Goal: Task Accomplishment & Management: Manage account settings

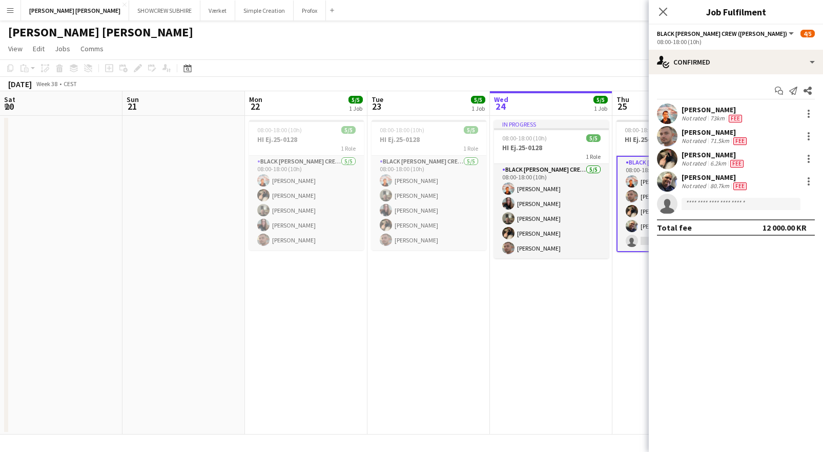
scroll to position [0, 244]
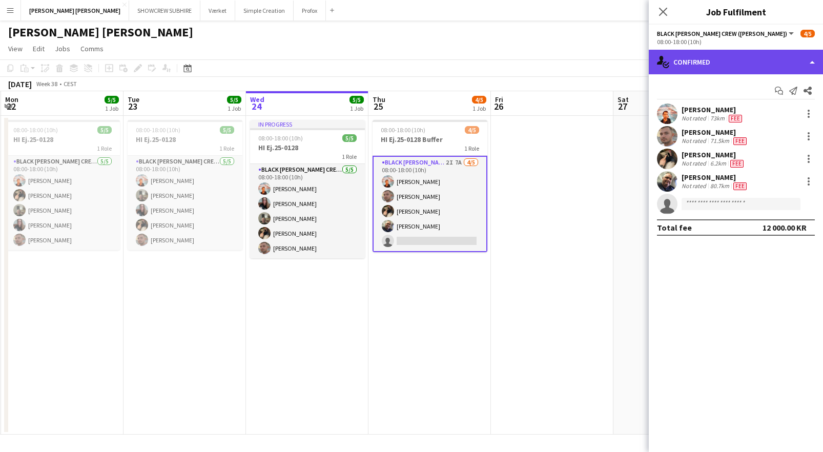
click at [811, 65] on div "single-neutral-actions-check-2 Confirmed" at bounding box center [735, 62] width 174 height 25
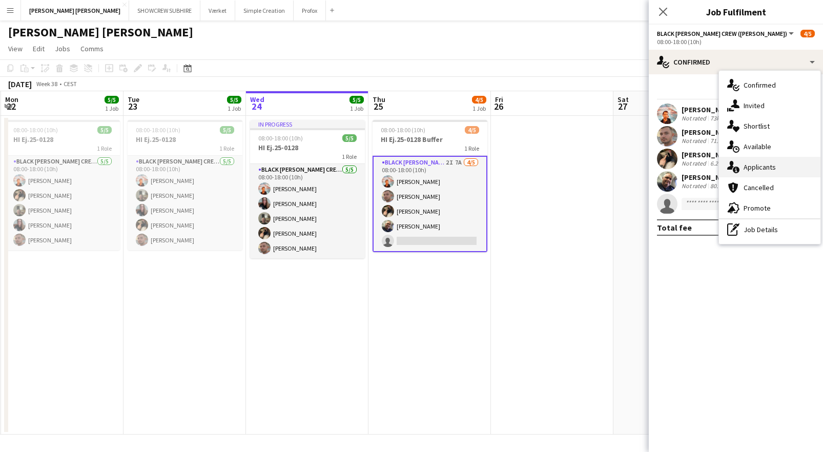
click at [780, 168] on div "single-neutral-actions-information Applicants" at bounding box center [769, 167] width 101 height 20
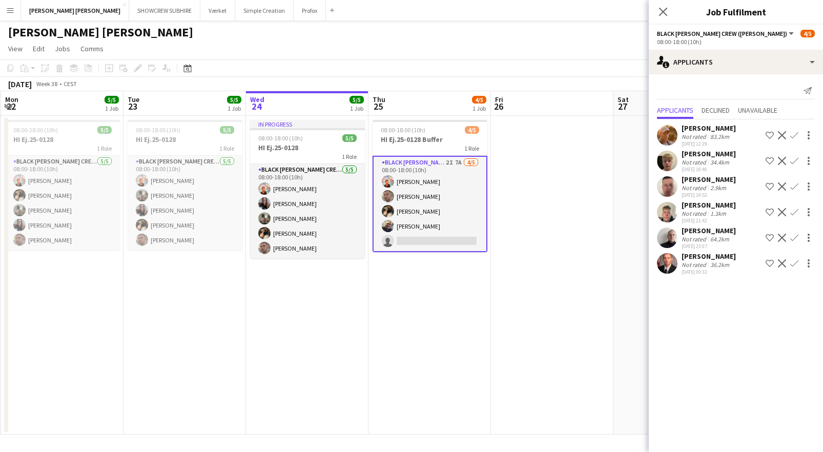
click at [703, 179] on div "[PERSON_NAME]" at bounding box center [708, 179] width 54 height 9
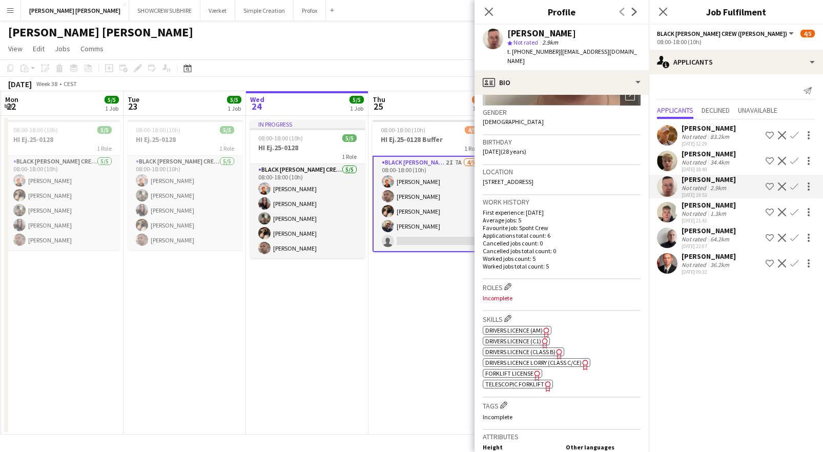
scroll to position [195, 0]
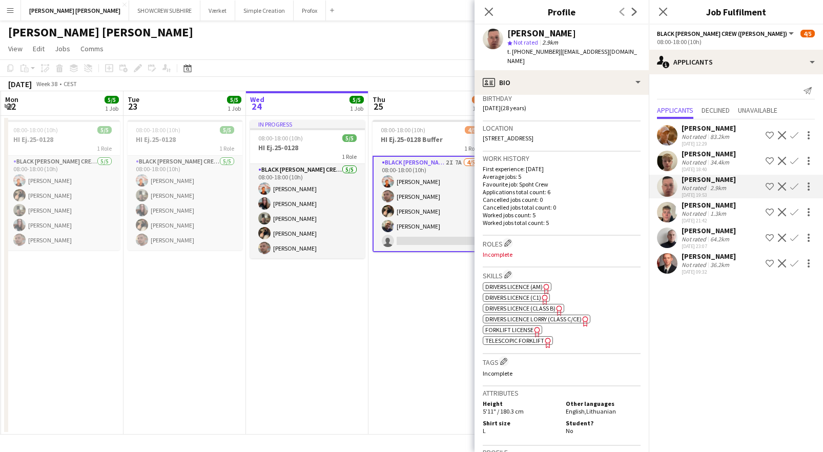
click at [706, 255] on div "[PERSON_NAME]" at bounding box center [708, 255] width 54 height 9
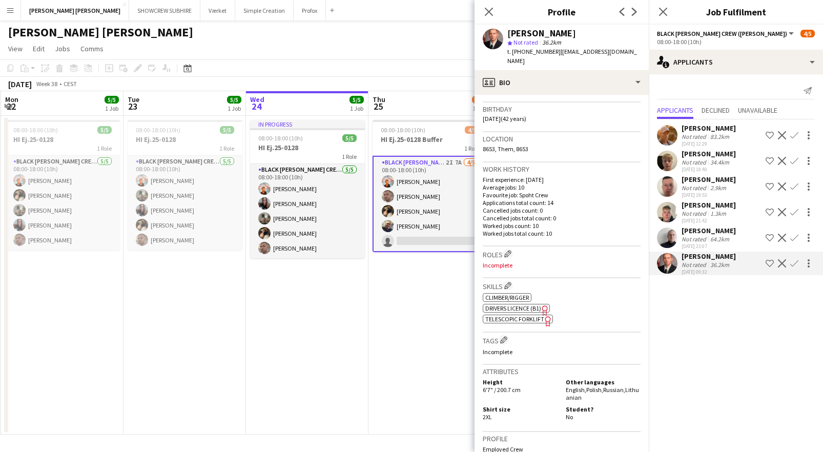
scroll to position [0, 0]
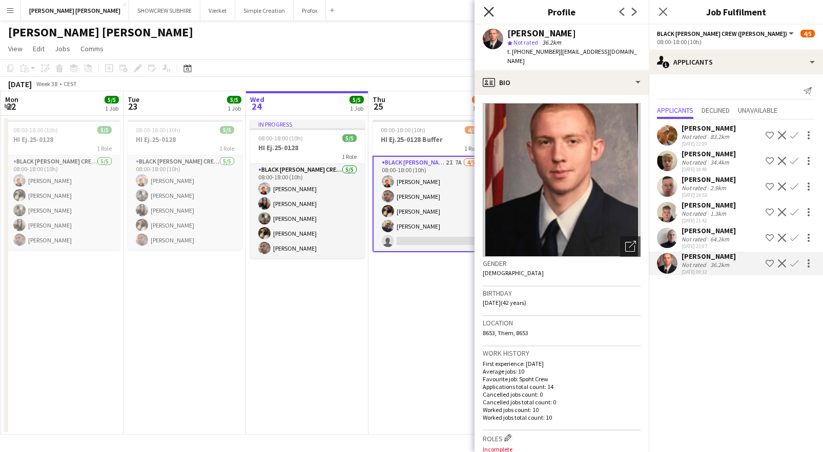
click at [489, 9] on icon "Close pop-in" at bounding box center [489, 12] width 10 height 10
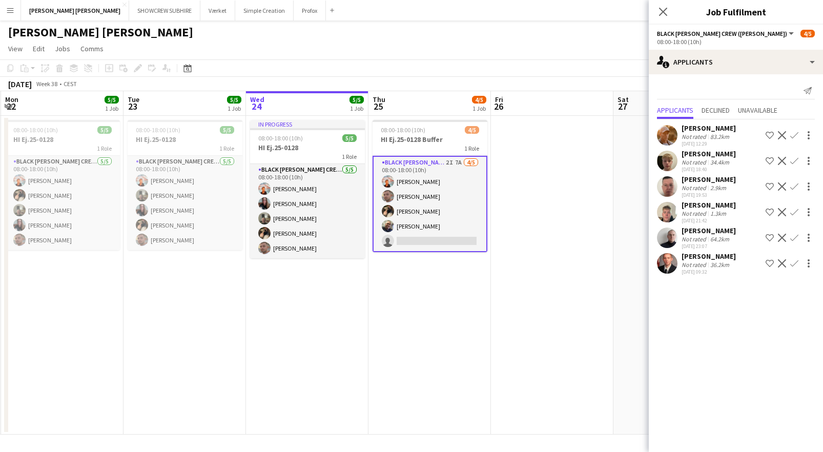
click at [706, 203] on div "[PERSON_NAME]" at bounding box center [708, 204] width 54 height 9
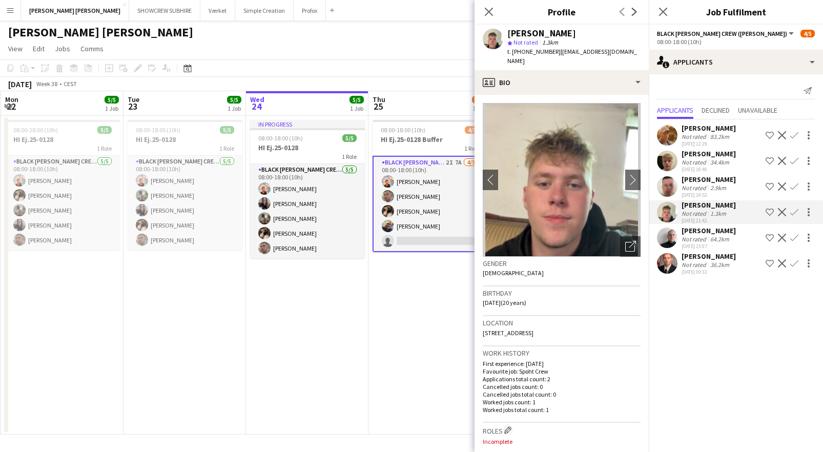
click at [489, 8] on icon "Close pop-in" at bounding box center [489, 12] width 8 height 8
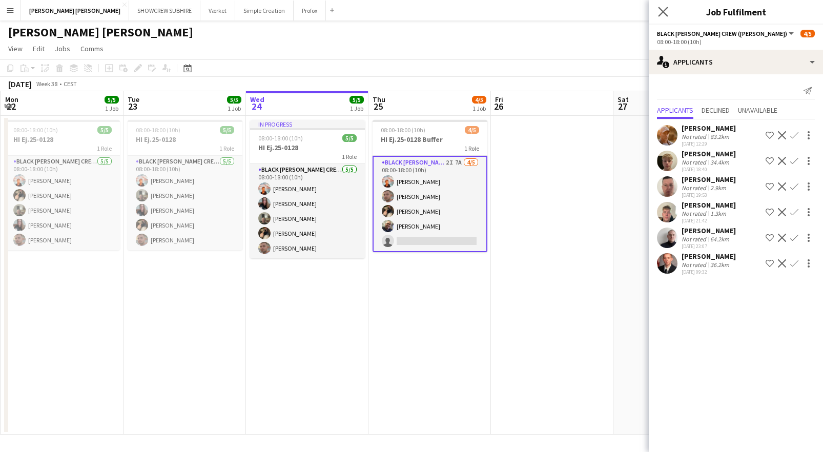
click at [657, 12] on app-icon "Close pop-in" at bounding box center [663, 12] width 15 height 15
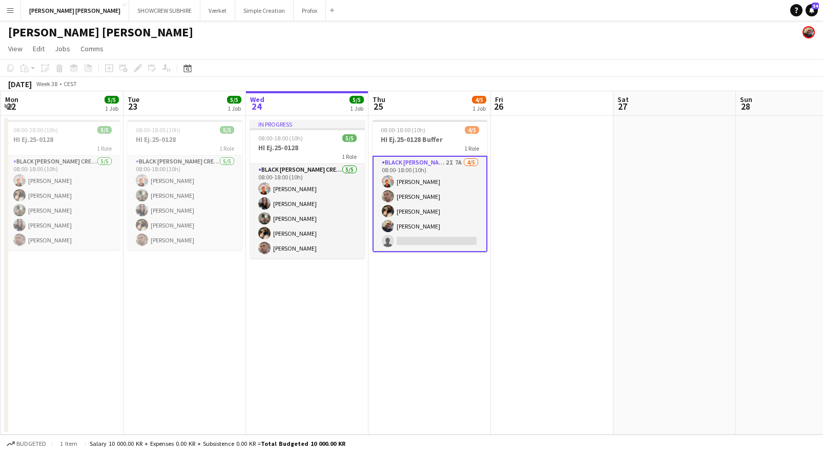
scroll to position [0, 243]
click at [452, 161] on app-card-role "Black [PERSON_NAME] Crew ([PERSON_NAME]) 2I 7A [DATE] 08:00-18:00 (10h) [PERSON…" at bounding box center [430, 204] width 115 height 96
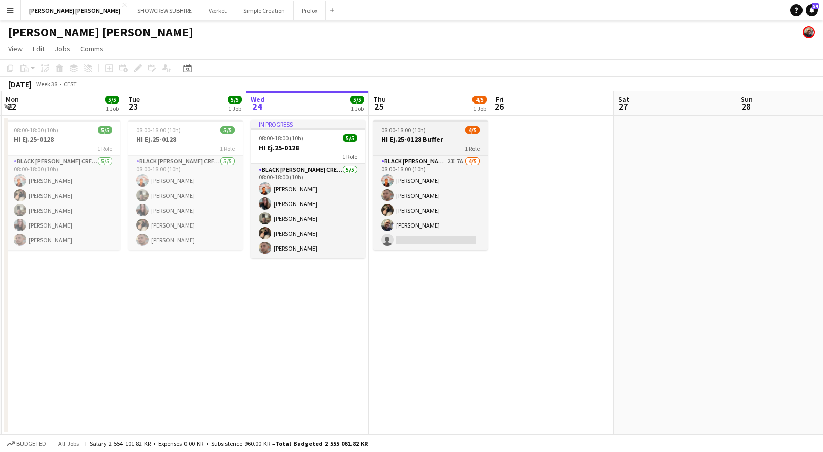
click at [446, 133] on div "08:00-18:00 (10h) 4/5" at bounding box center [430, 130] width 115 height 8
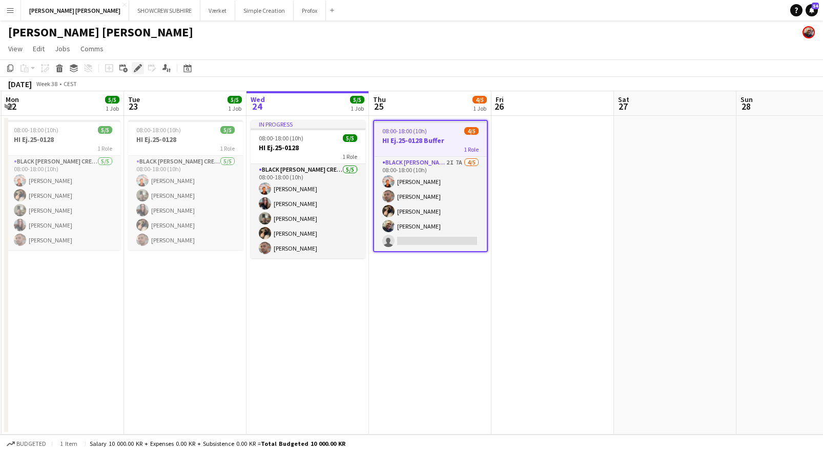
click at [136, 67] on icon "Edit" at bounding box center [138, 68] width 8 height 8
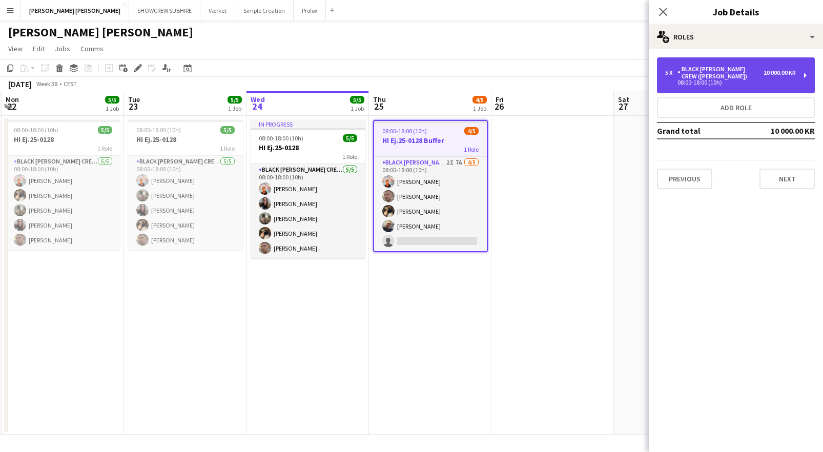
click at [783, 70] on div "10 000.00 KR" at bounding box center [779, 72] width 32 height 7
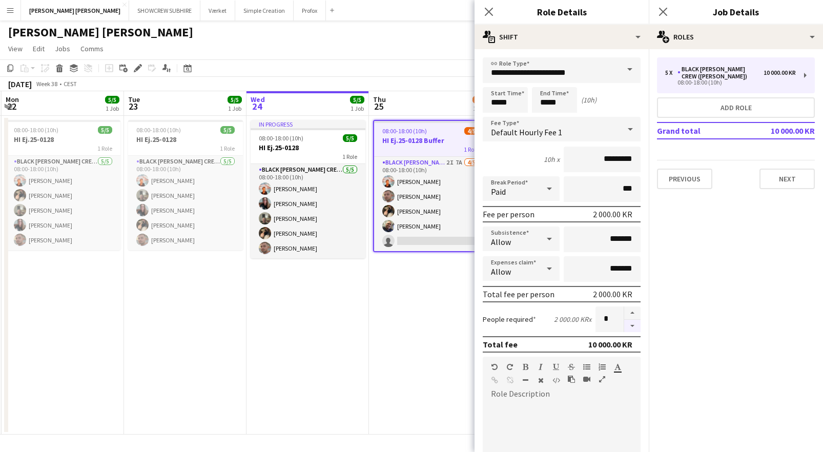
click at [626, 322] on button "button" at bounding box center [632, 326] width 16 height 13
type input "*"
click at [794, 172] on button "Next" at bounding box center [786, 179] width 55 height 20
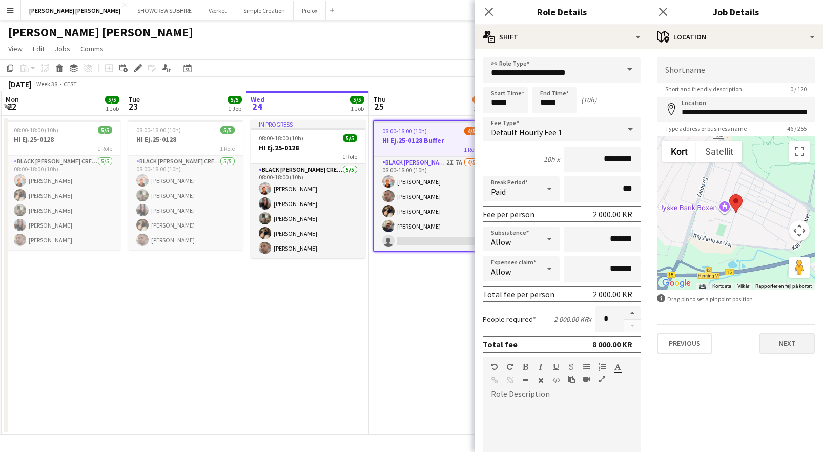
click at [808, 342] on button "Next" at bounding box center [786, 343] width 55 height 20
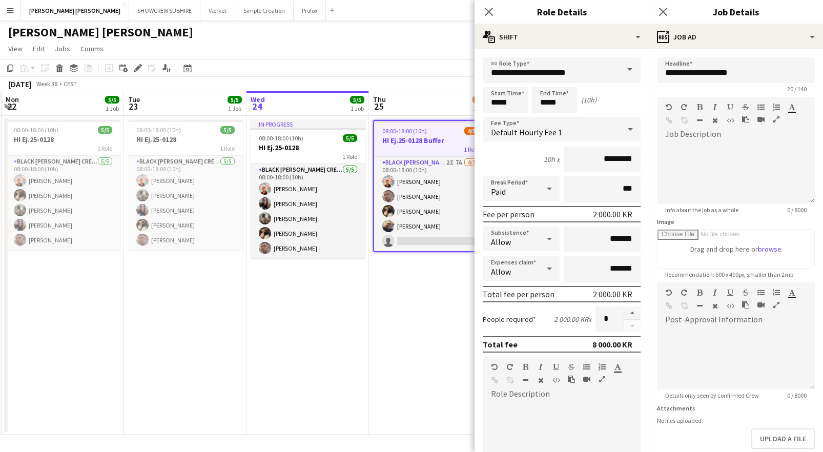
scroll to position [242, 0]
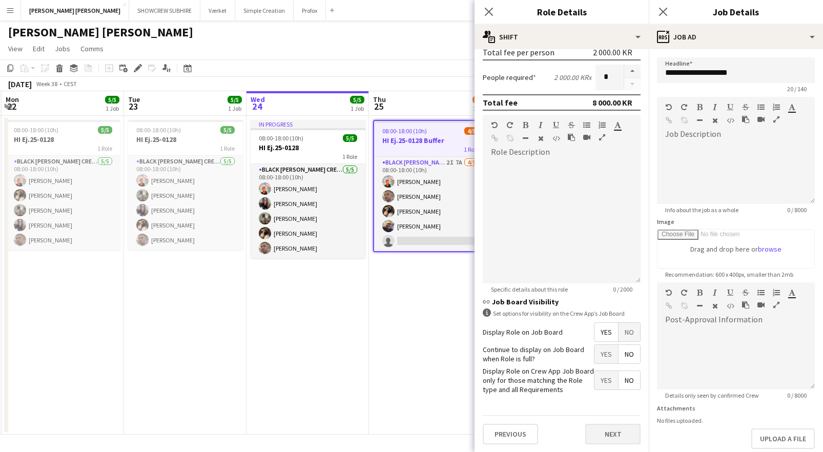
click at [611, 432] on button "Next" at bounding box center [612, 434] width 55 height 20
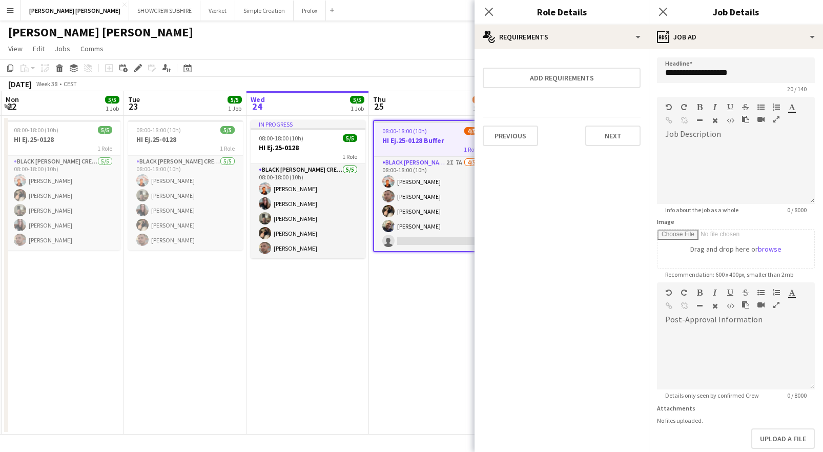
scroll to position [0, 0]
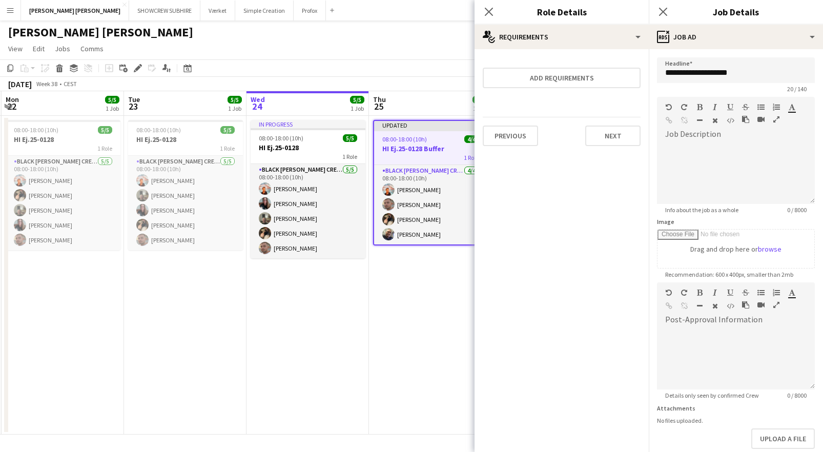
click at [631, 129] on button "Next" at bounding box center [612, 135] width 55 height 20
click at [635, 140] on button "Finish" at bounding box center [621, 137] width 38 height 20
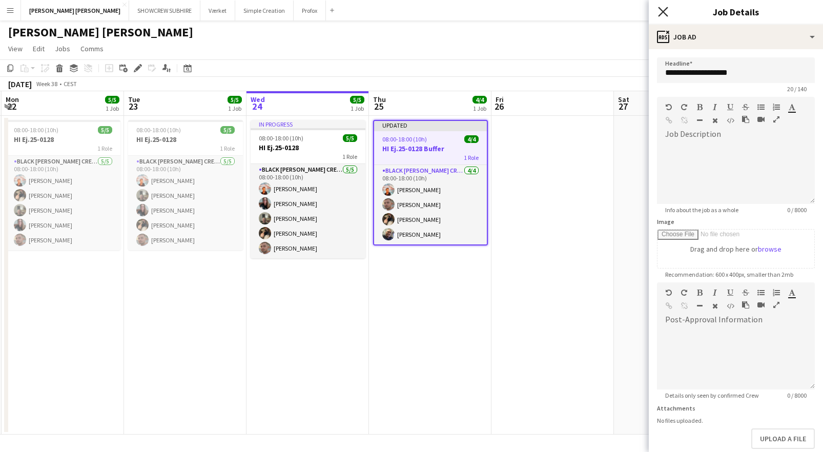
click at [664, 15] on icon "Close pop-in" at bounding box center [663, 12] width 10 height 10
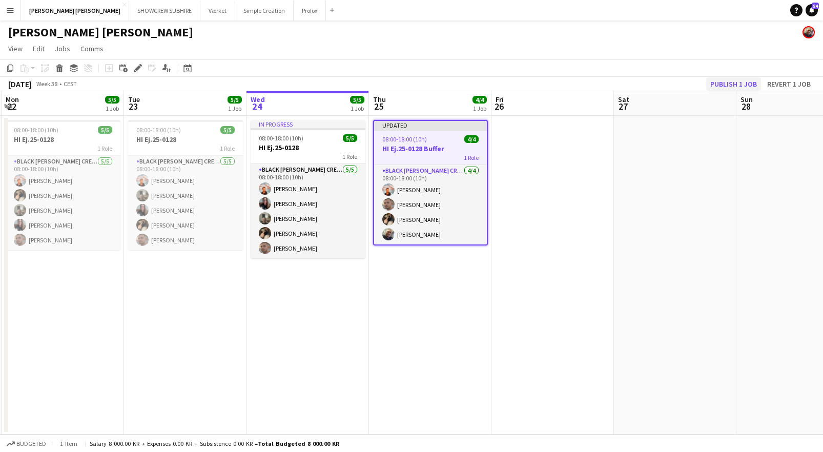
click at [729, 80] on button "Publish 1 job" at bounding box center [733, 83] width 55 height 13
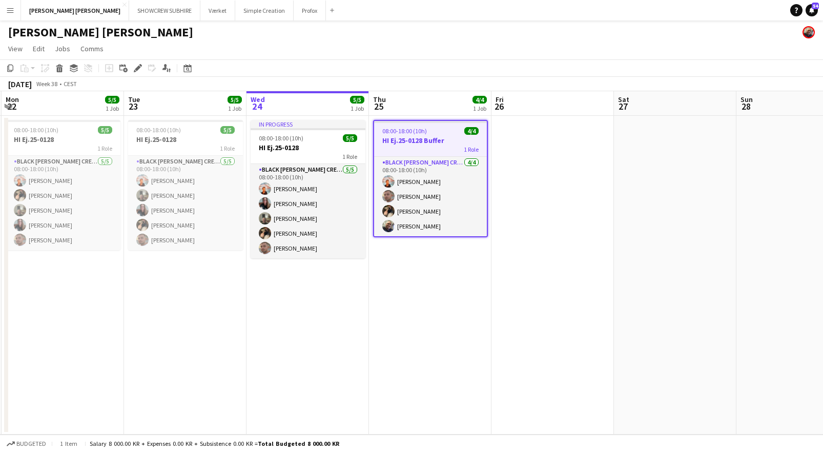
click at [254, 287] on app-calendar-viewport "Sat 20 Sun 21 Mon 22 5/5 1 Job Tue 23 5/5 1 Job Wed 24 5/5 1 Job Thu 25 4/4 1 J…" at bounding box center [411, 262] width 823 height 343
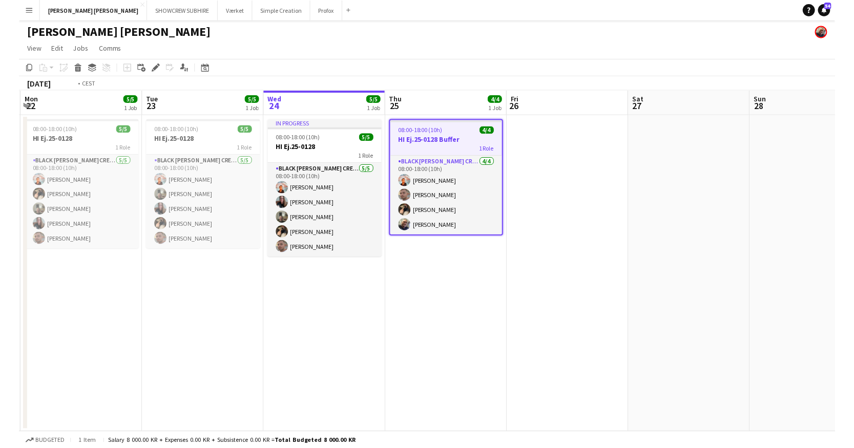
scroll to position [0, 248]
